Goal: Task Accomplishment & Management: Manage account settings

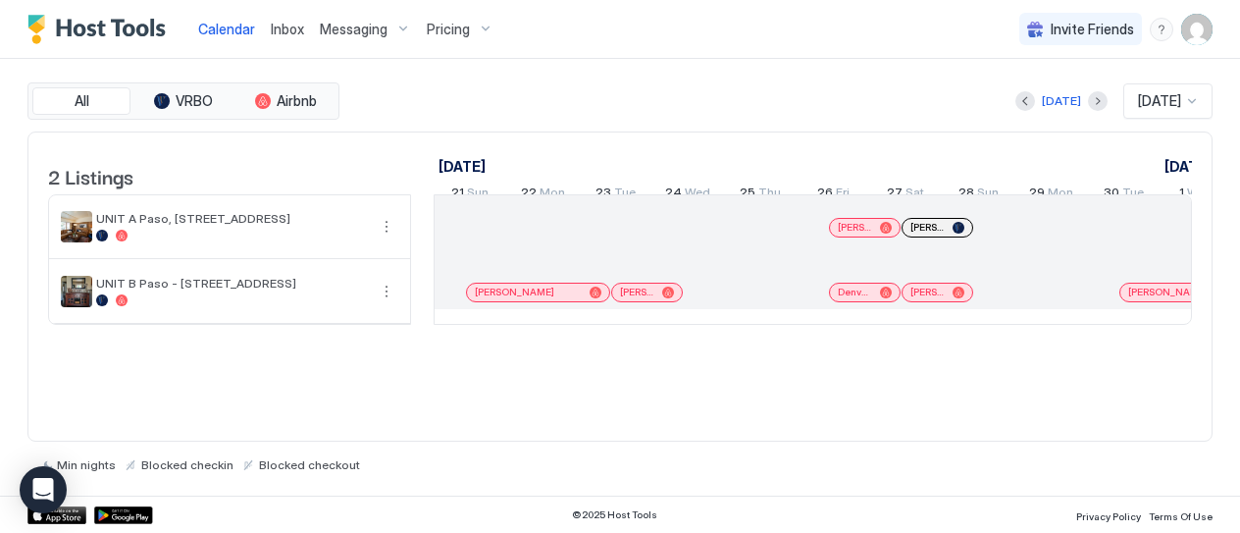
scroll to position [0, 1090]
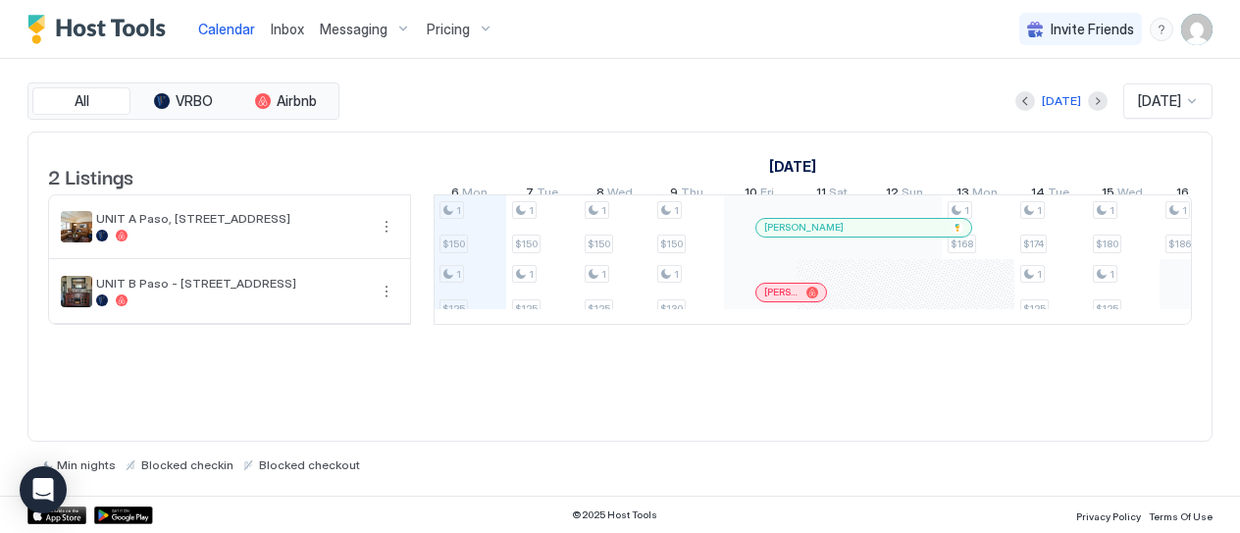
click at [335, 30] on span "Messaging" at bounding box center [354, 30] width 68 height 18
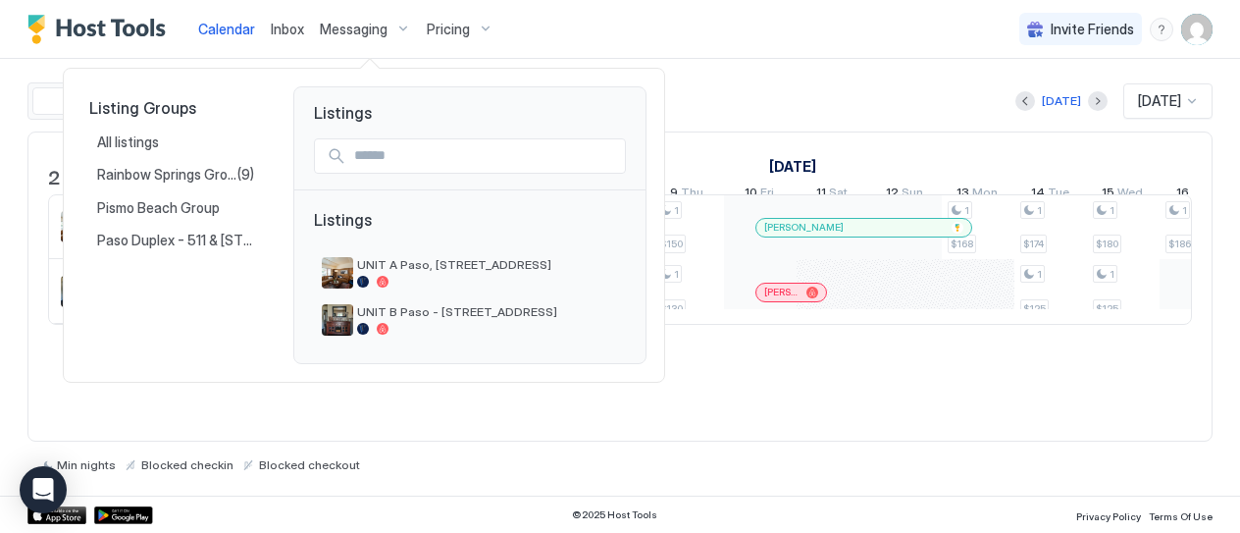
click at [372, 25] on div at bounding box center [620, 266] width 1240 height 533
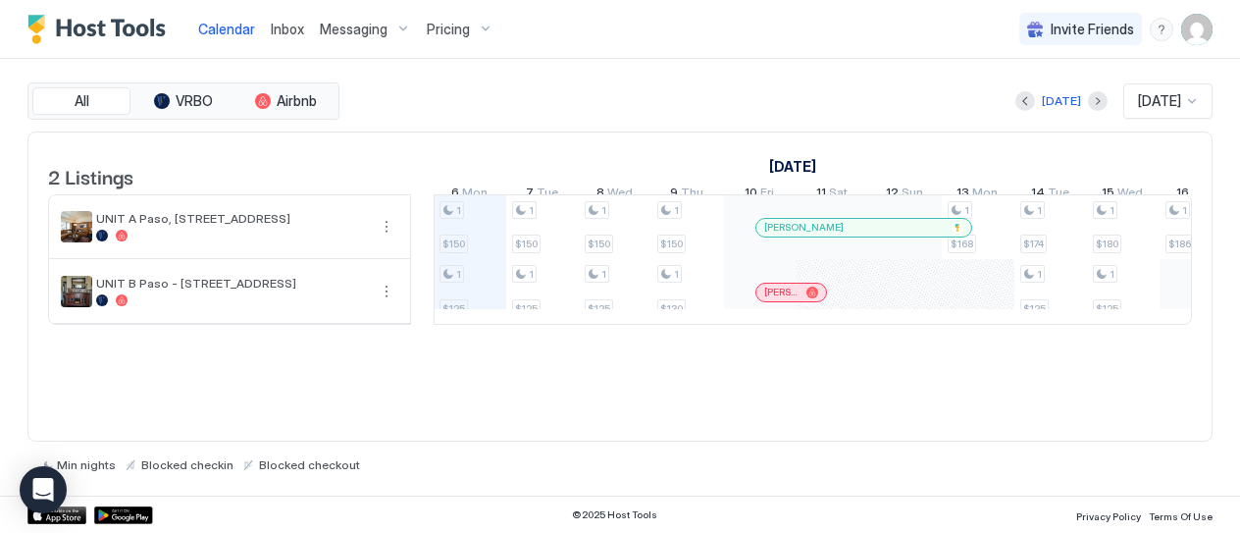
click at [371, 28] on span "Messaging" at bounding box center [354, 30] width 68 height 18
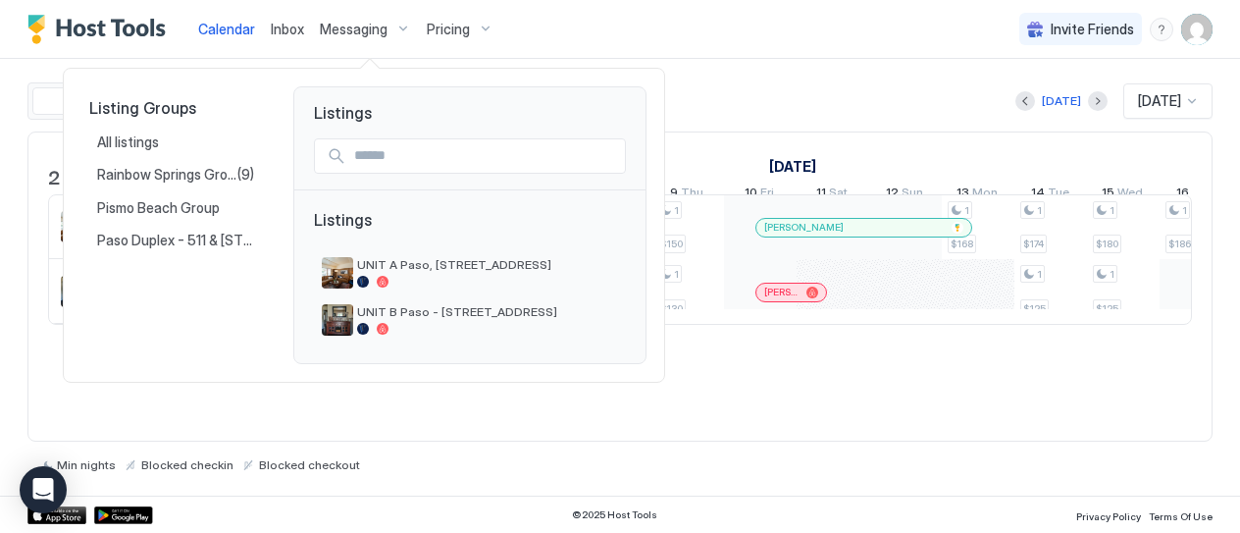
drag, startPoint x: 795, startPoint y: 344, endPoint x: 710, endPoint y: 335, distance: 84.9
click at [710, 335] on div at bounding box center [620, 266] width 1240 height 533
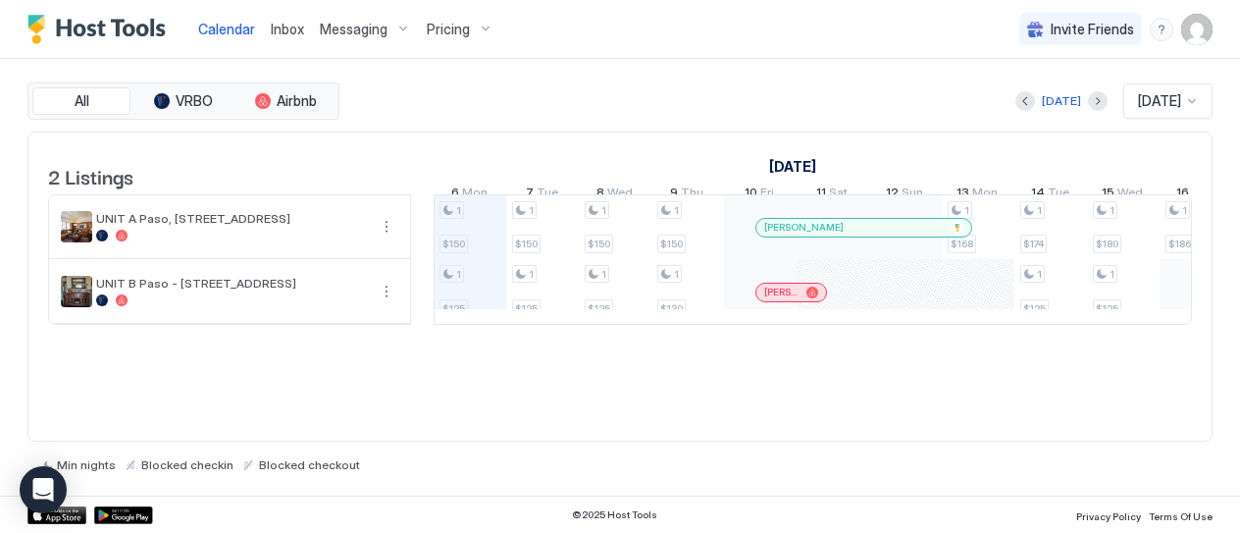
click at [349, 30] on span "Messaging" at bounding box center [354, 30] width 68 height 18
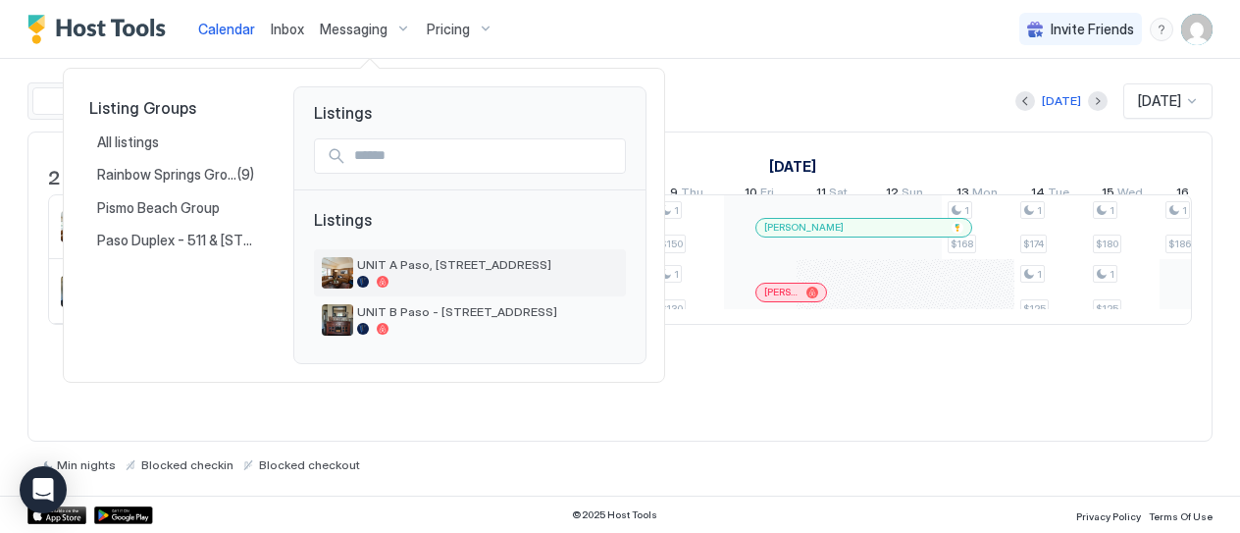
click at [345, 258] on img "listing image" at bounding box center [337, 272] width 31 height 31
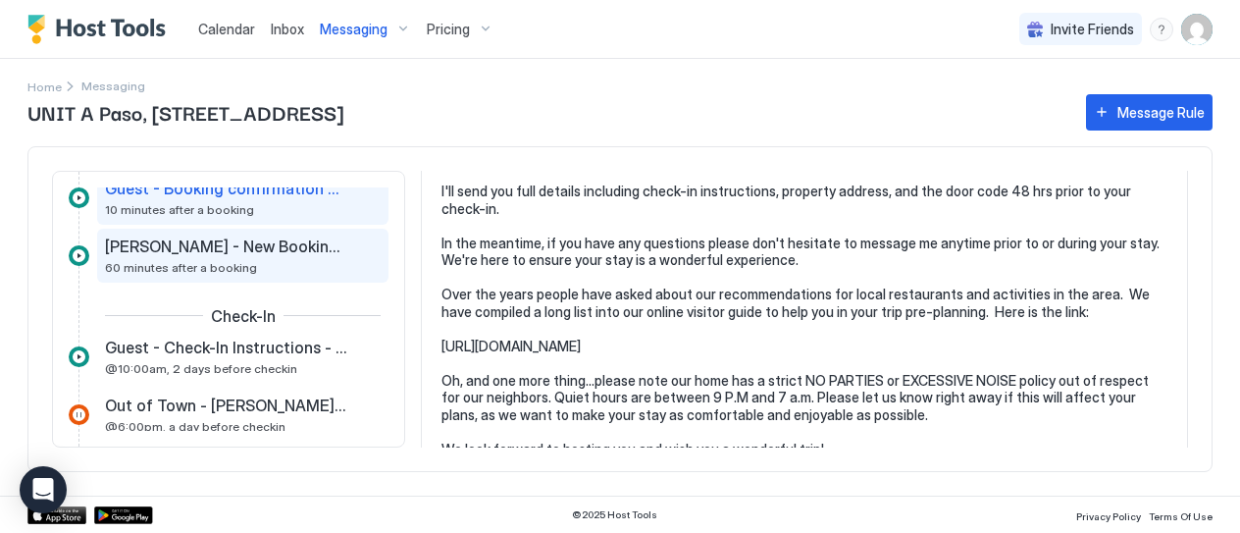
scroll to position [98, 0]
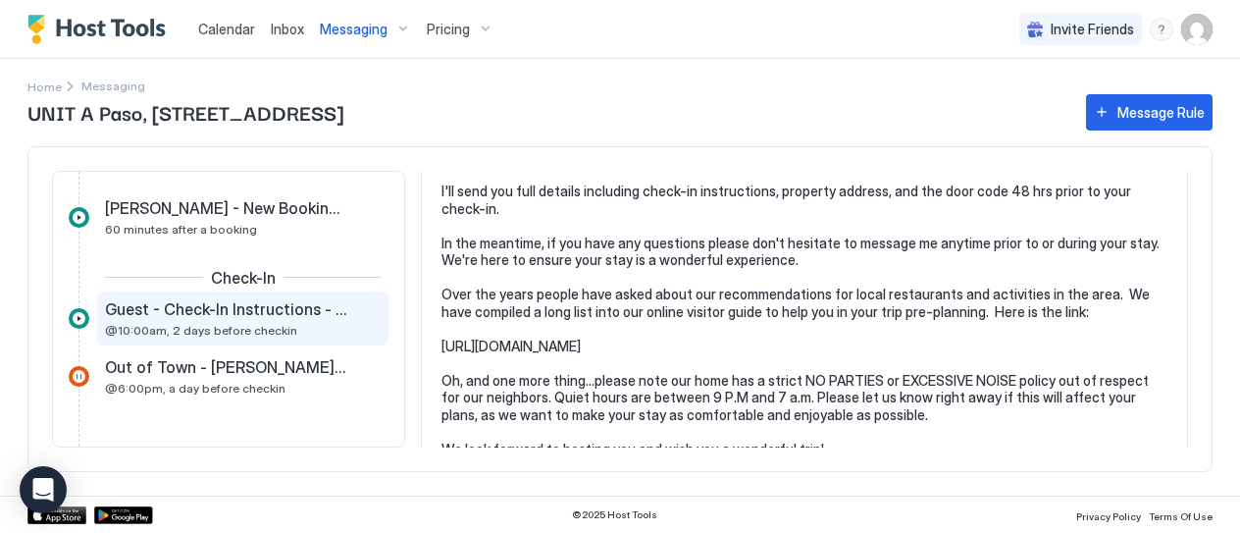
click at [192, 323] on span "@10:00am, 2 days before checkin" at bounding box center [201, 330] width 192 height 15
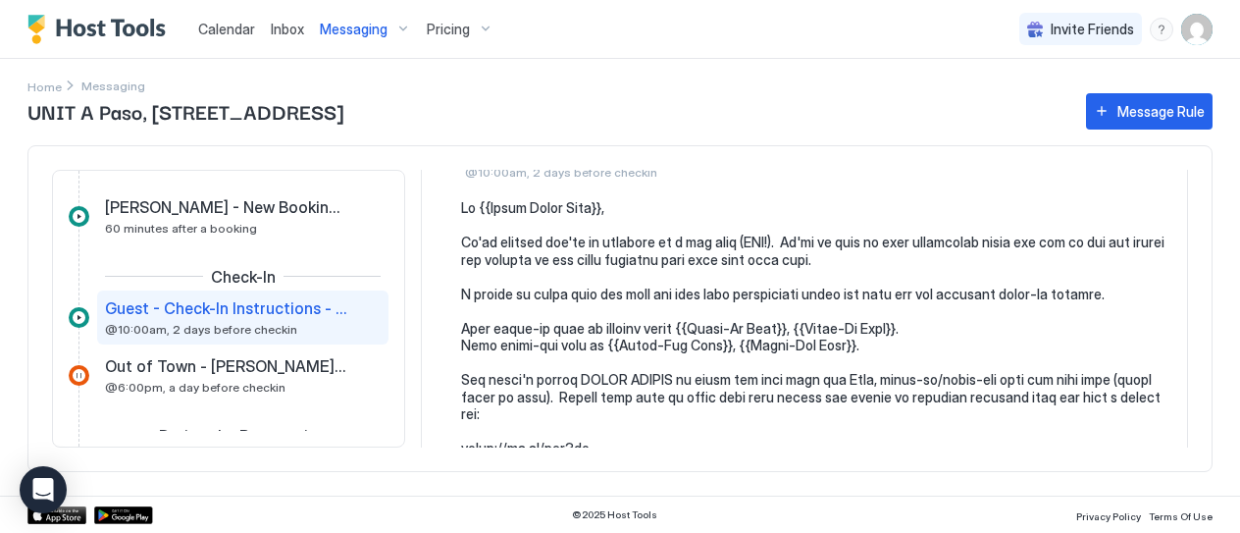
scroll to position [294, 0]
